Goal: Task Accomplishment & Management: Use online tool/utility

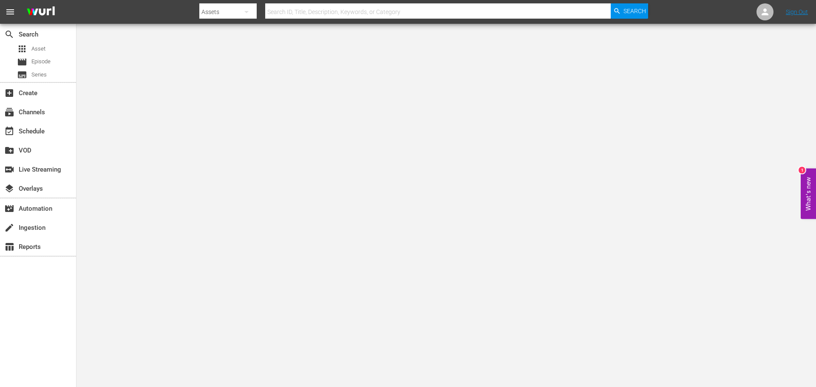
click at [40, 102] on div "subscriptions Channels" at bounding box center [38, 111] width 76 height 19
click at [40, 110] on div "subscriptions Channels" at bounding box center [24, 111] width 48 height 8
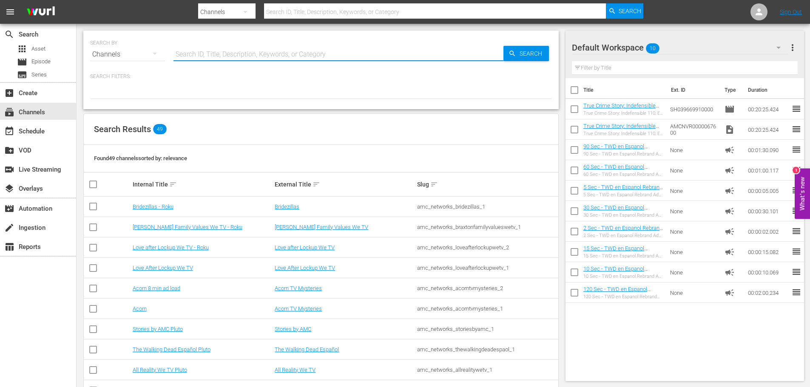
click at [258, 54] on input "text" at bounding box center [338, 54] width 330 height 20
type input "anime"
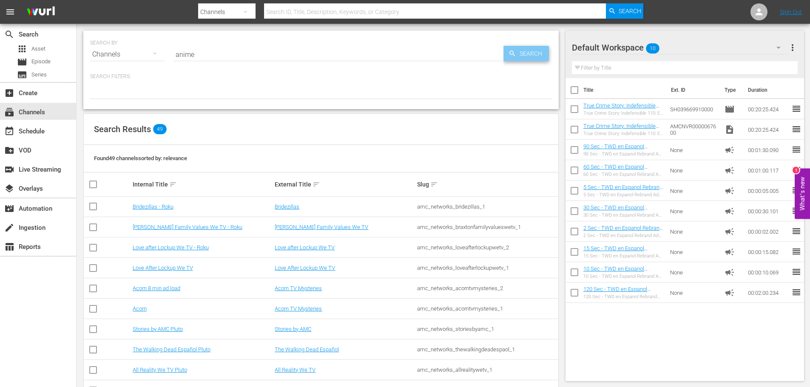
click at [522, 47] on span "Search" at bounding box center [532, 53] width 33 height 15
type input "anime"
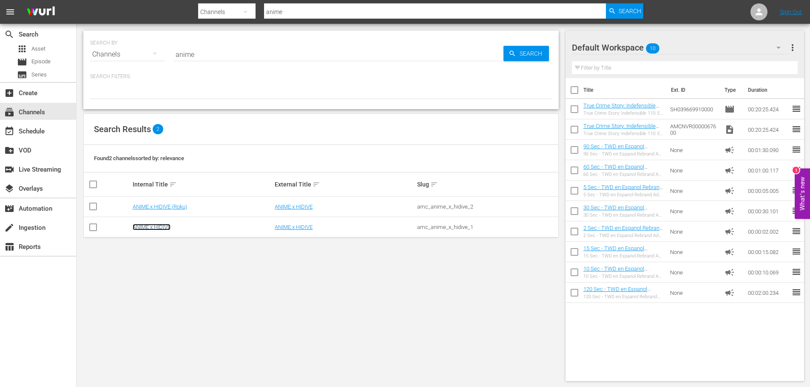
click at [143, 227] on link "ANIME x HIDIVE" at bounding box center [152, 227] width 38 height 6
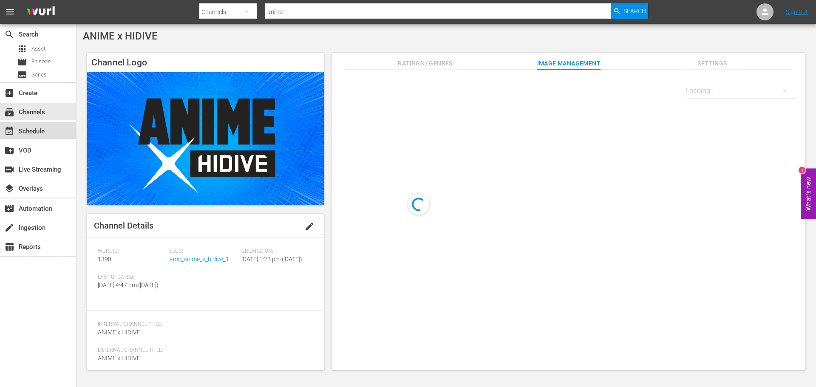
click at [52, 132] on div "event_available Schedule" at bounding box center [38, 130] width 76 height 17
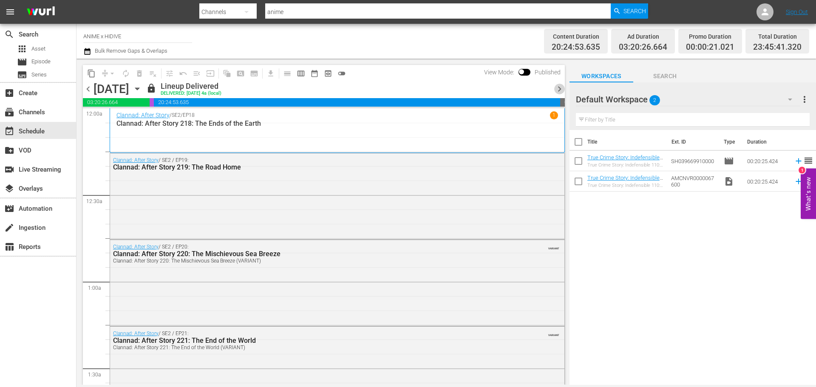
click at [558, 87] on span "chevron_right" at bounding box center [559, 89] width 11 height 11
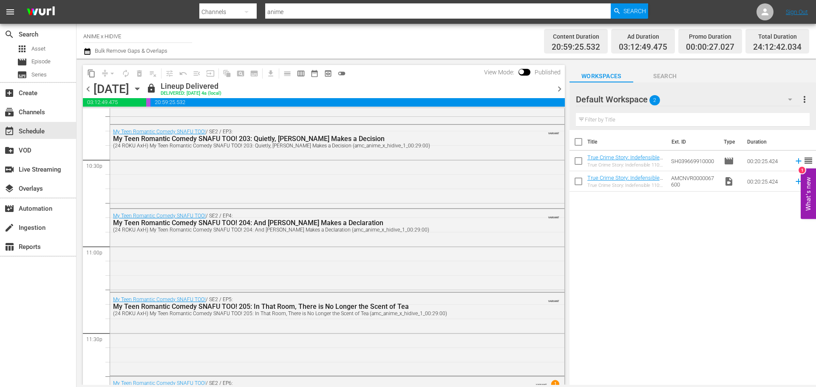
scroll to position [3926, 0]
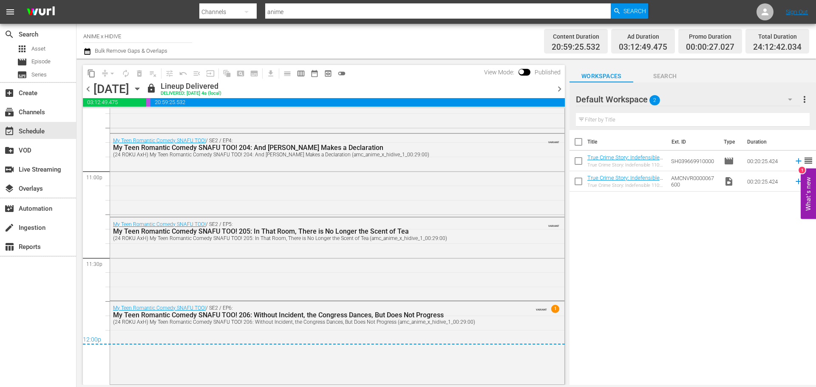
click at [560, 88] on span "chevron_right" at bounding box center [559, 89] width 11 height 11
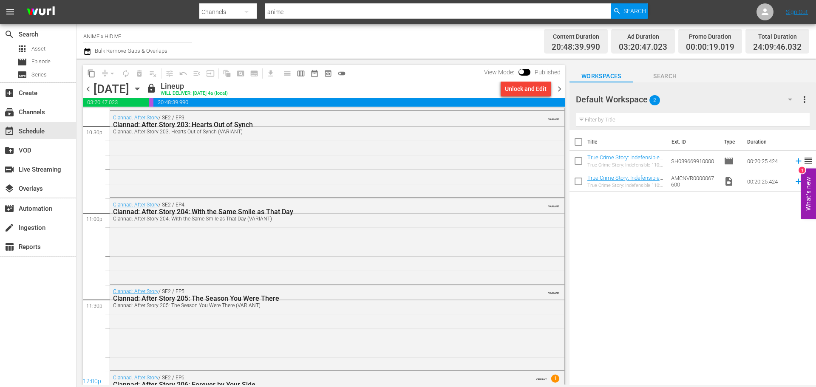
scroll to position [3926, 0]
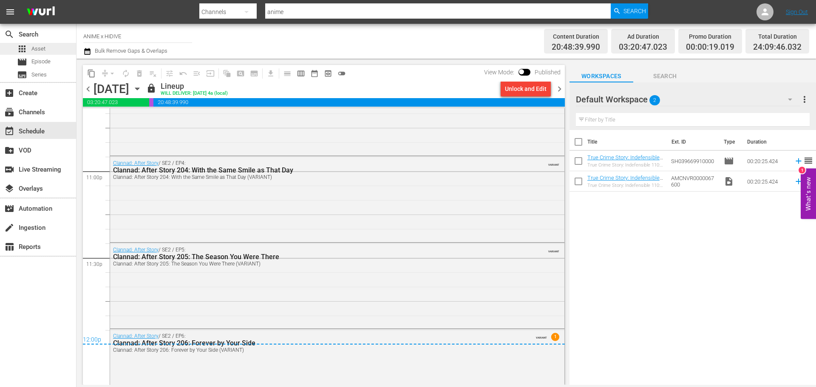
click at [34, 50] on span "Asset" at bounding box center [38, 49] width 14 height 9
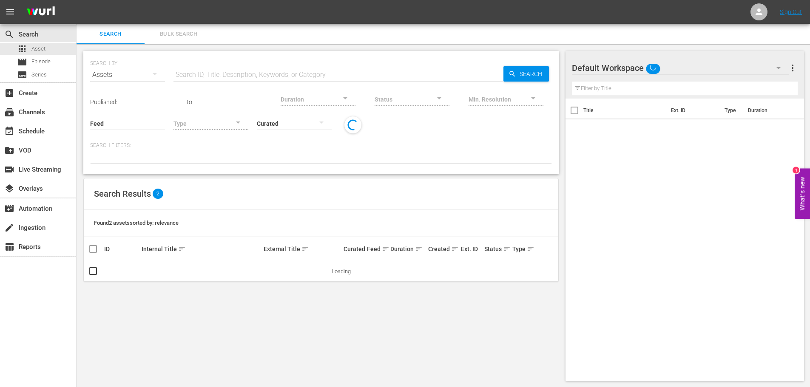
click at [230, 74] on input "text" at bounding box center [338, 75] width 330 height 20
click at [210, 76] on input "chaika 21" at bounding box center [338, 75] width 330 height 20
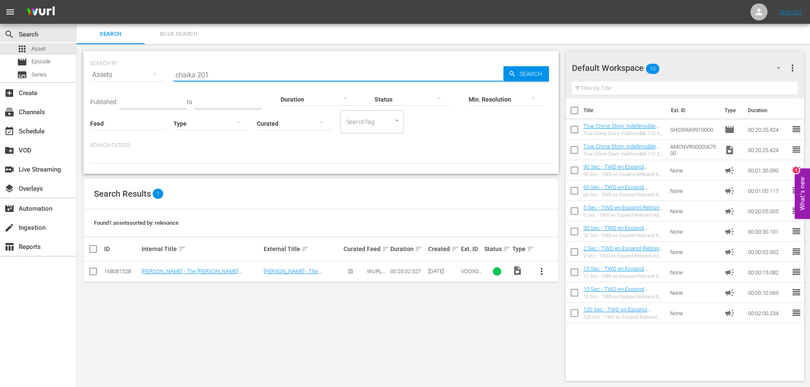
type input "chaika 201"
click at [42, 134] on div "event_available Schedule" at bounding box center [24, 130] width 48 height 8
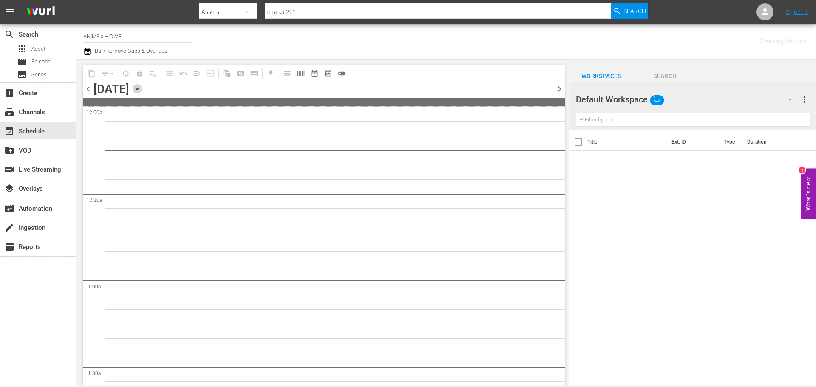
click at [142, 90] on icon "button" at bounding box center [137, 88] width 9 height 9
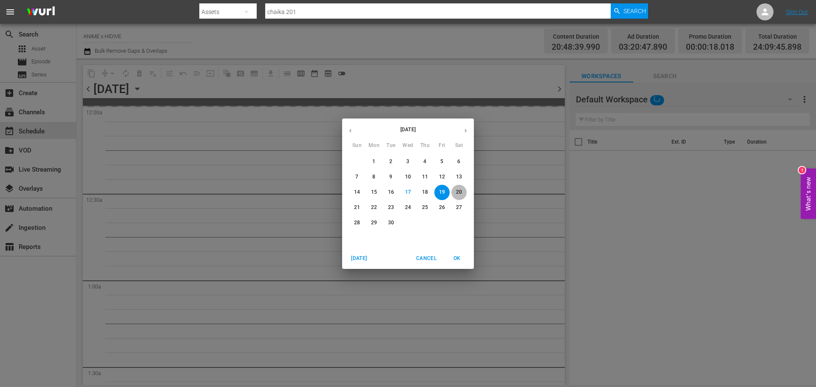
click at [464, 190] on span "20" at bounding box center [458, 192] width 15 height 7
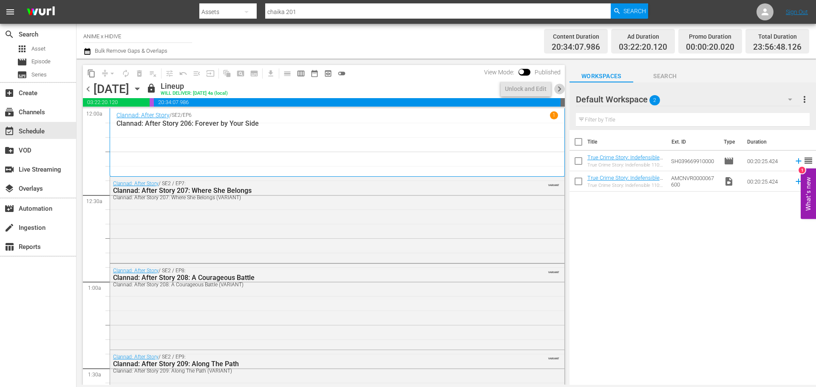
click at [561, 90] on span "chevron_right" at bounding box center [559, 89] width 11 height 11
